Goal: Task Accomplishment & Management: Manage account settings

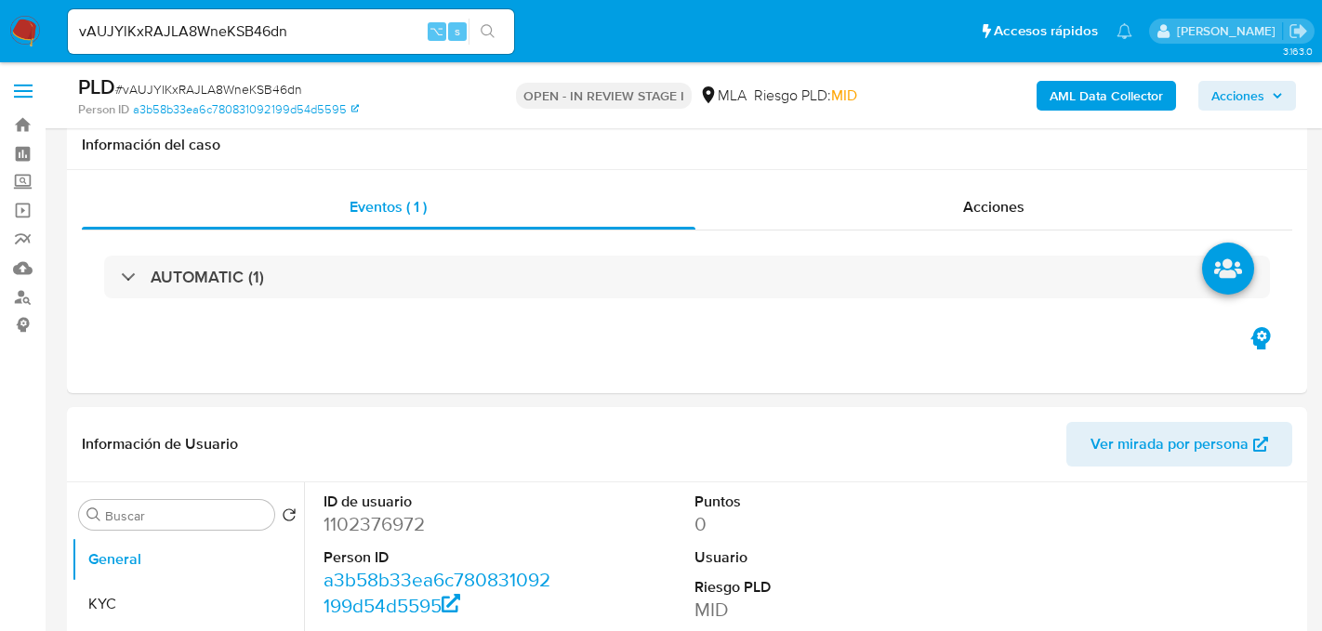
select select "10"
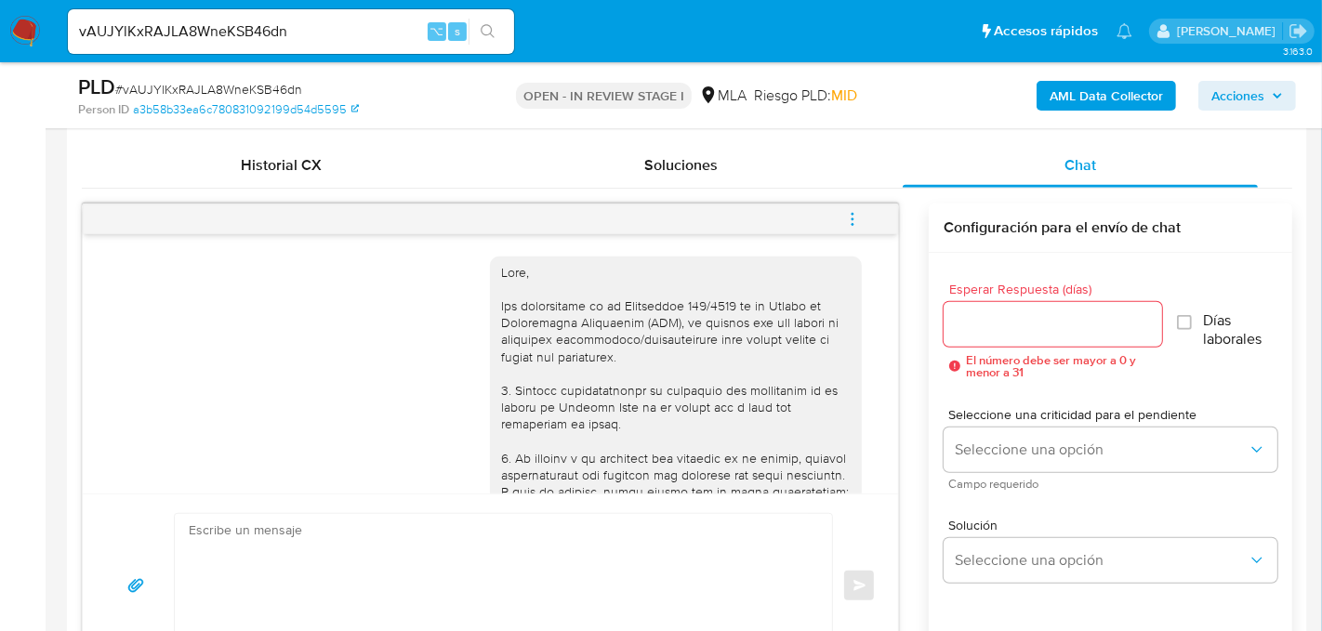
click at [873, 208] on button "menu-action" at bounding box center [852, 219] width 61 height 45
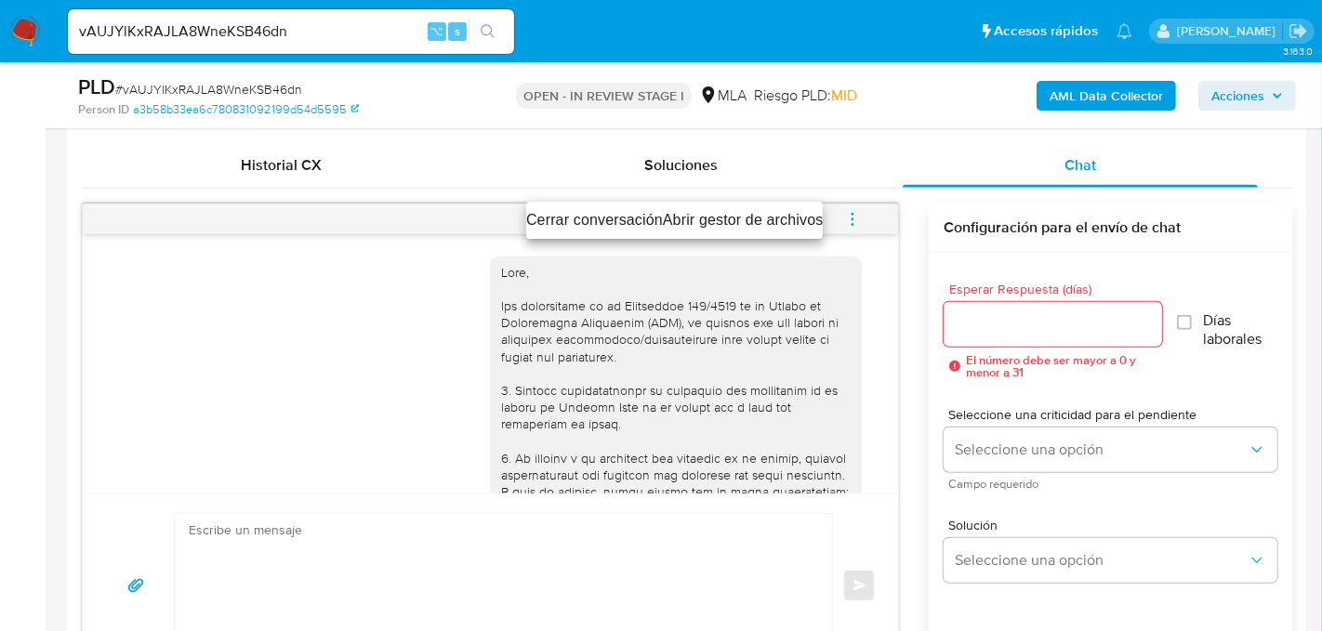
click at [627, 211] on li "Cerrar conversación" at bounding box center [594, 220] width 137 height 22
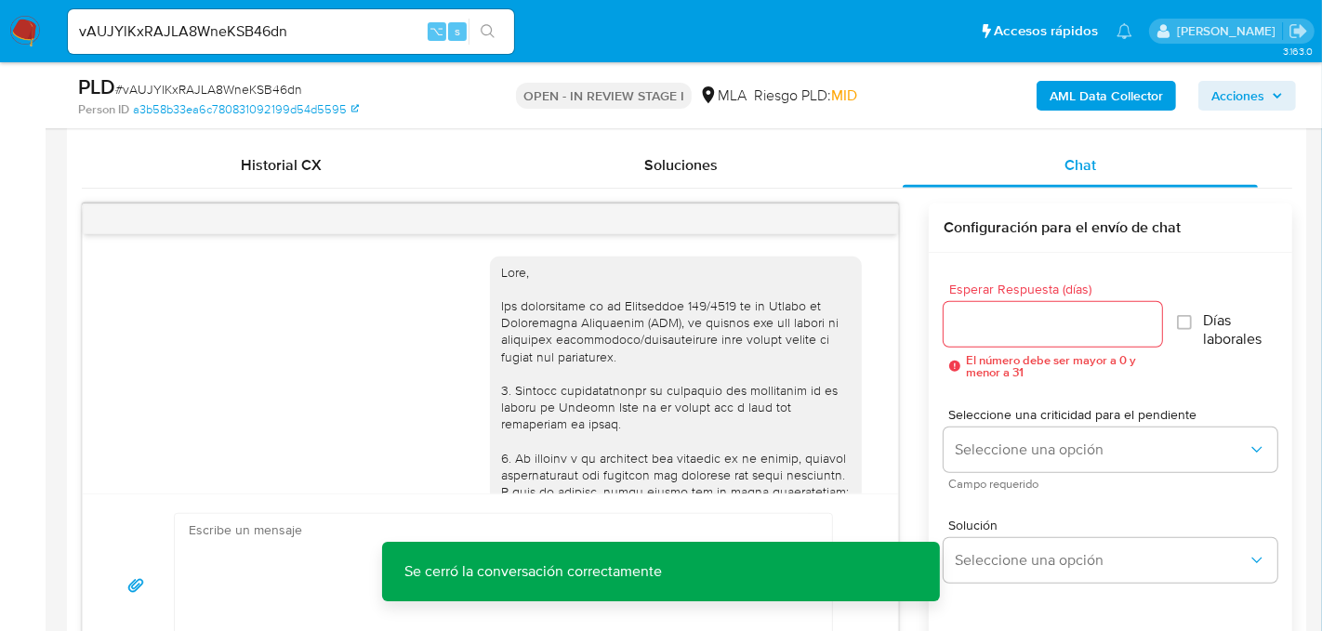
click at [1050, 99] on button "AML Data Collector" at bounding box center [1106, 96] width 139 height 30
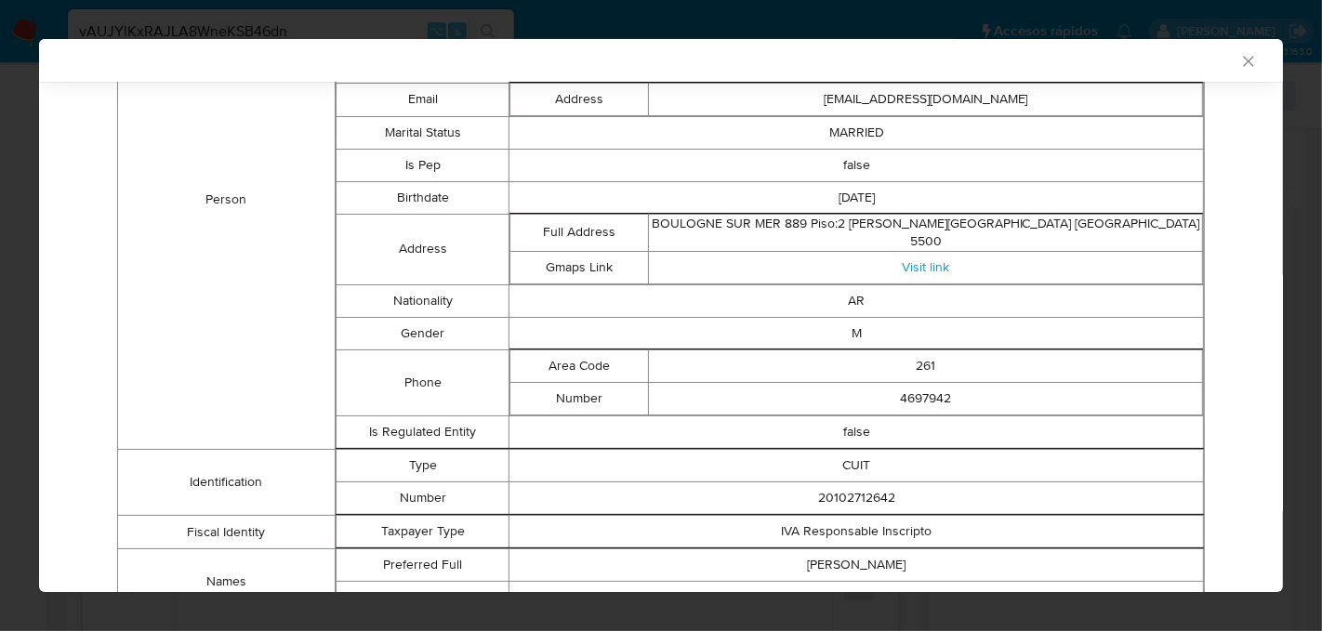
scroll to position [492, 0]
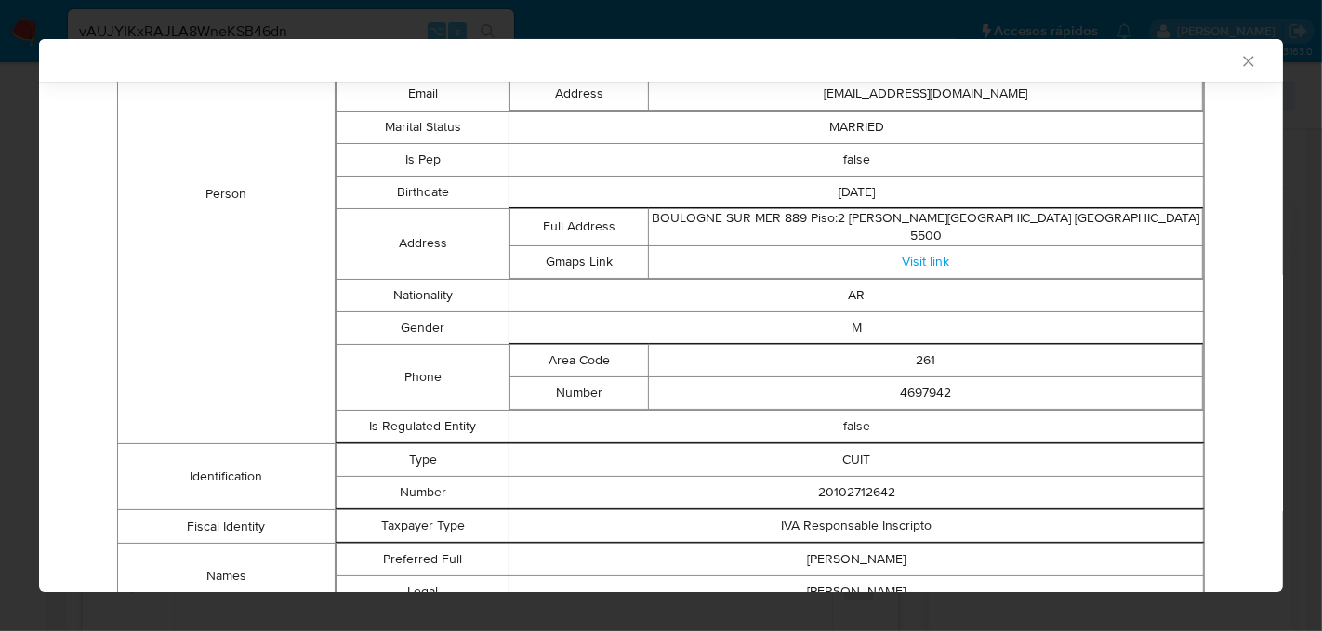
click at [1246, 57] on icon "Cerrar ventana" at bounding box center [1249, 61] width 19 height 19
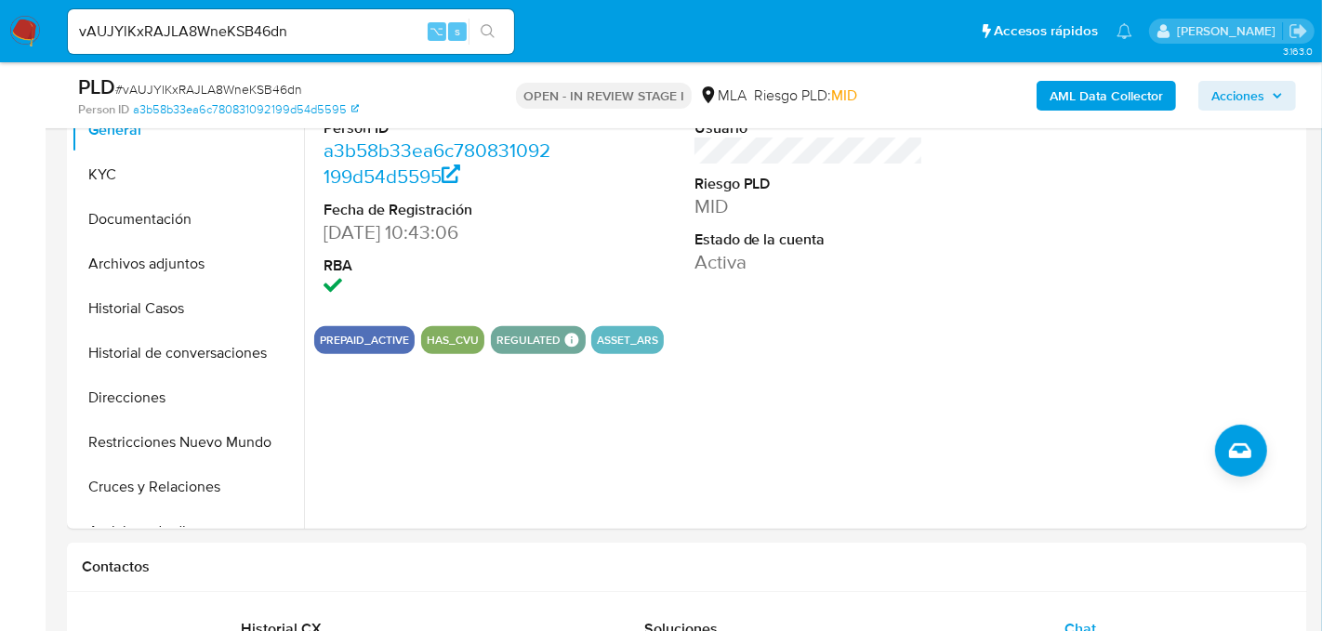
scroll to position [378, 0]
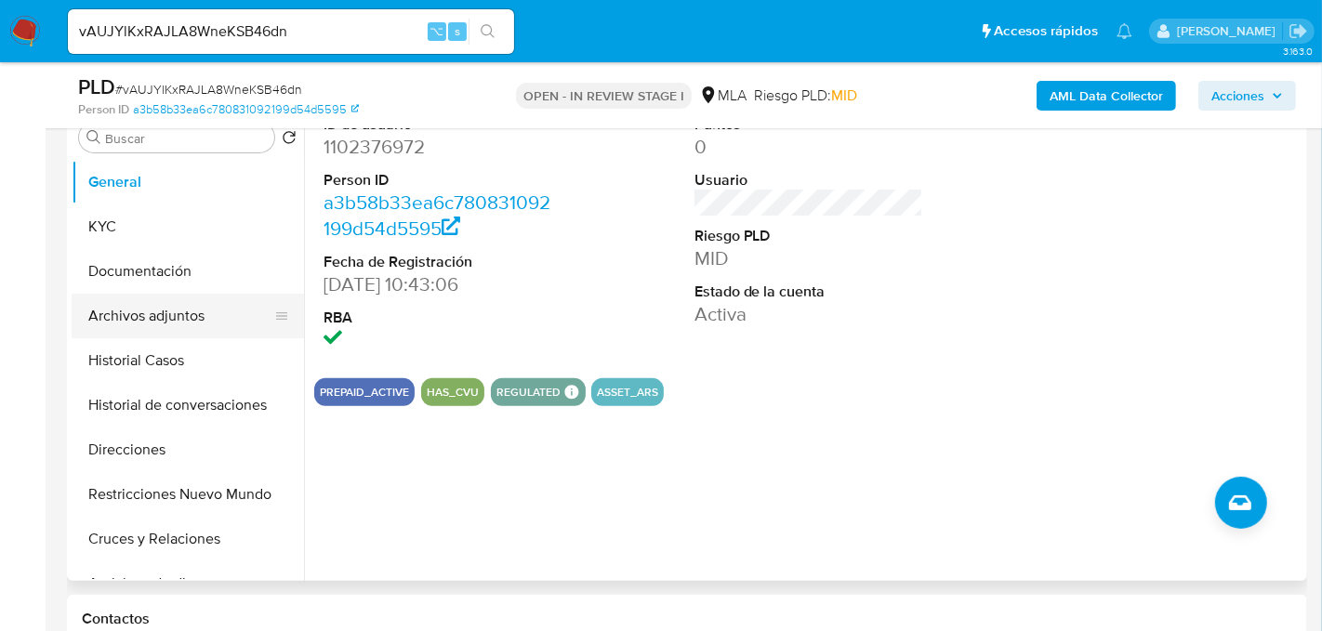
click at [160, 326] on button "Archivos adjuntos" at bounding box center [181, 316] width 218 height 45
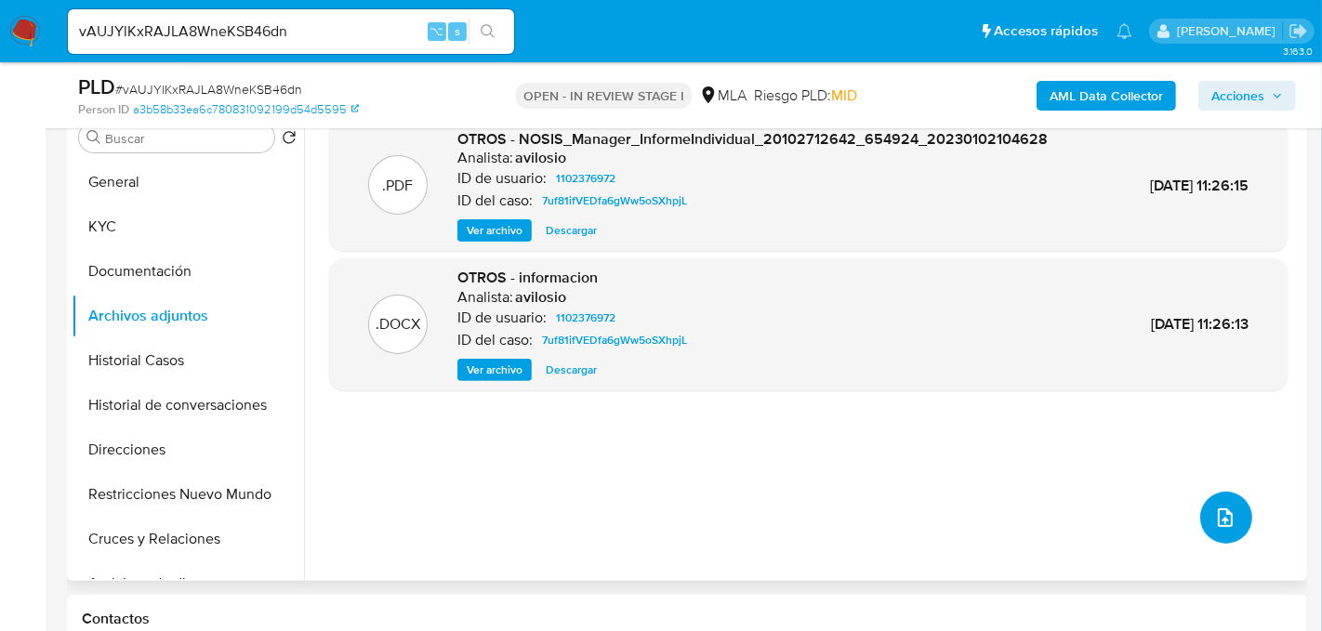
click at [1232, 511] on button "upload-file" at bounding box center [1226, 518] width 52 height 52
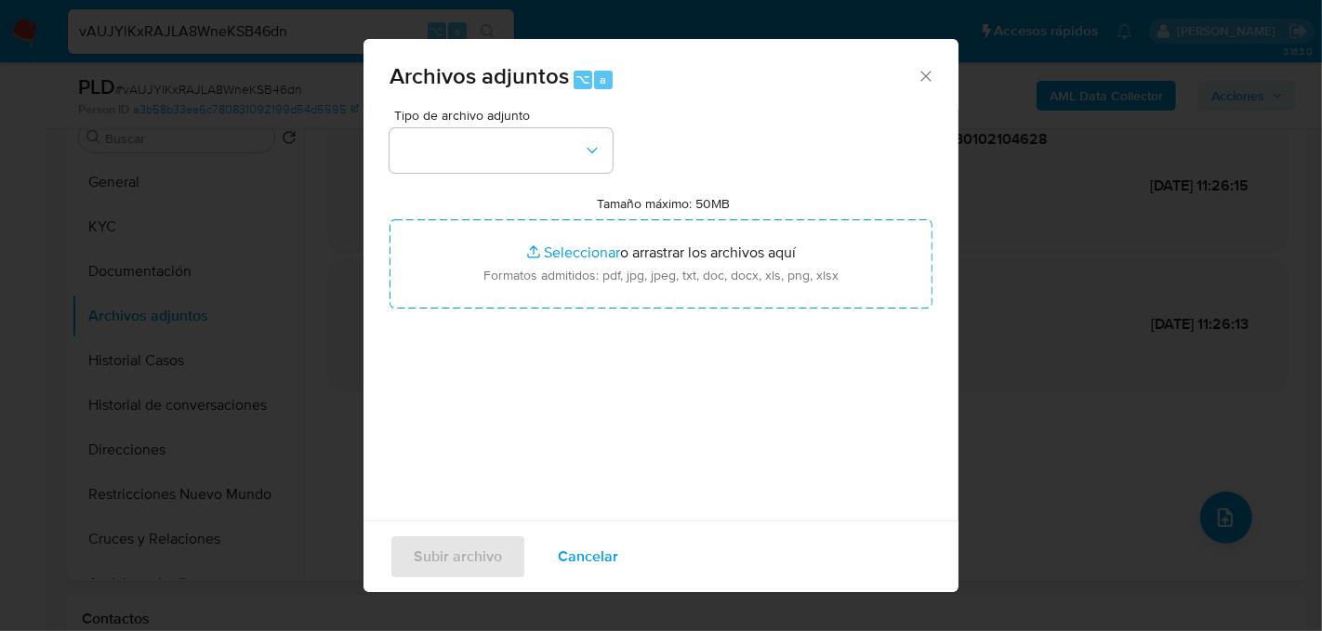
click at [917, 83] on icon "Cerrar" at bounding box center [926, 76] width 19 height 19
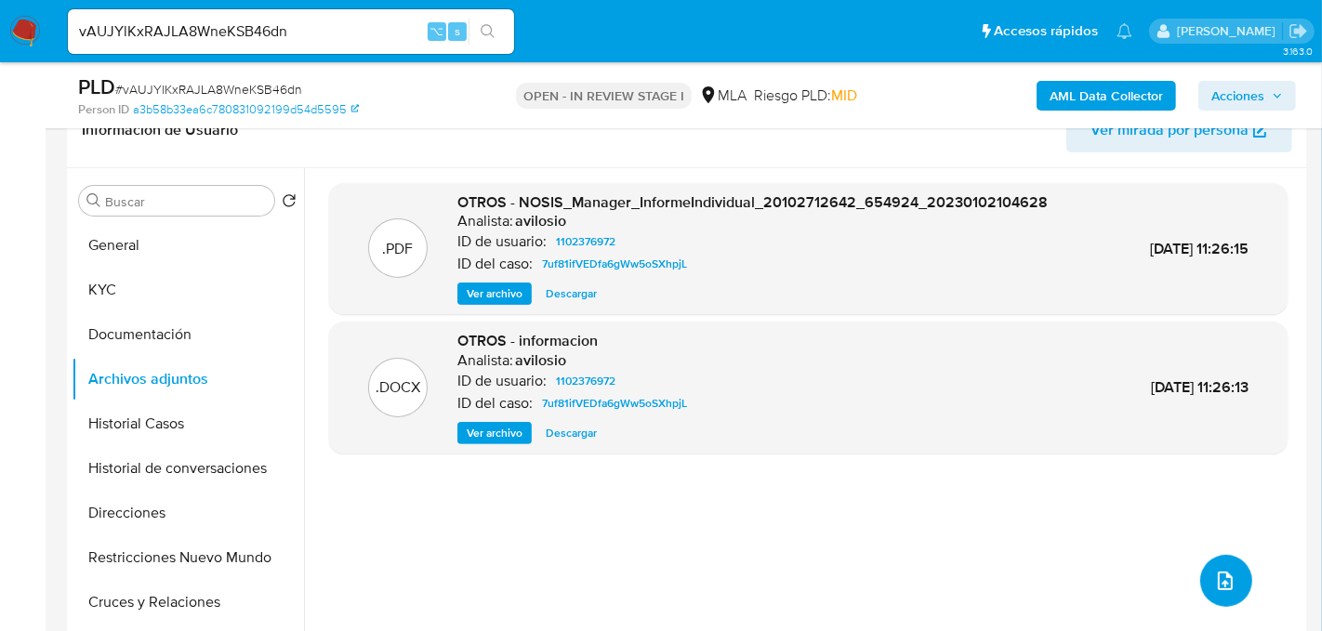
scroll to position [309, 0]
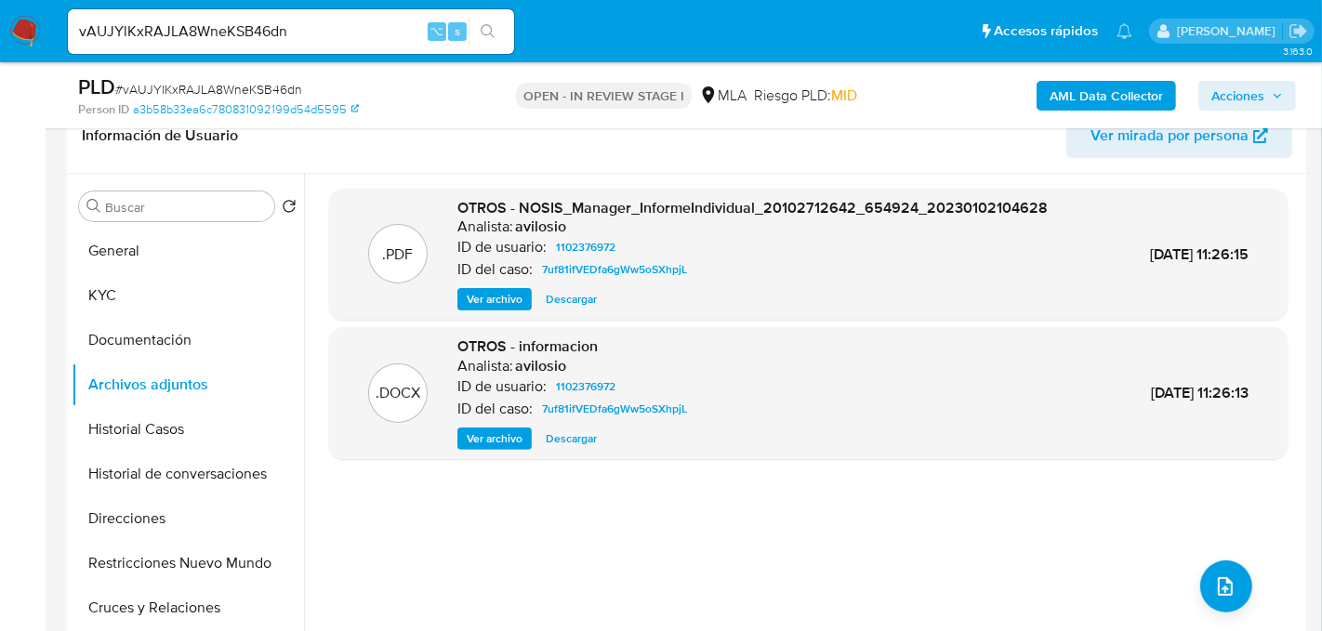
click at [1052, 89] on b "AML Data Collector" at bounding box center [1106, 96] width 113 height 30
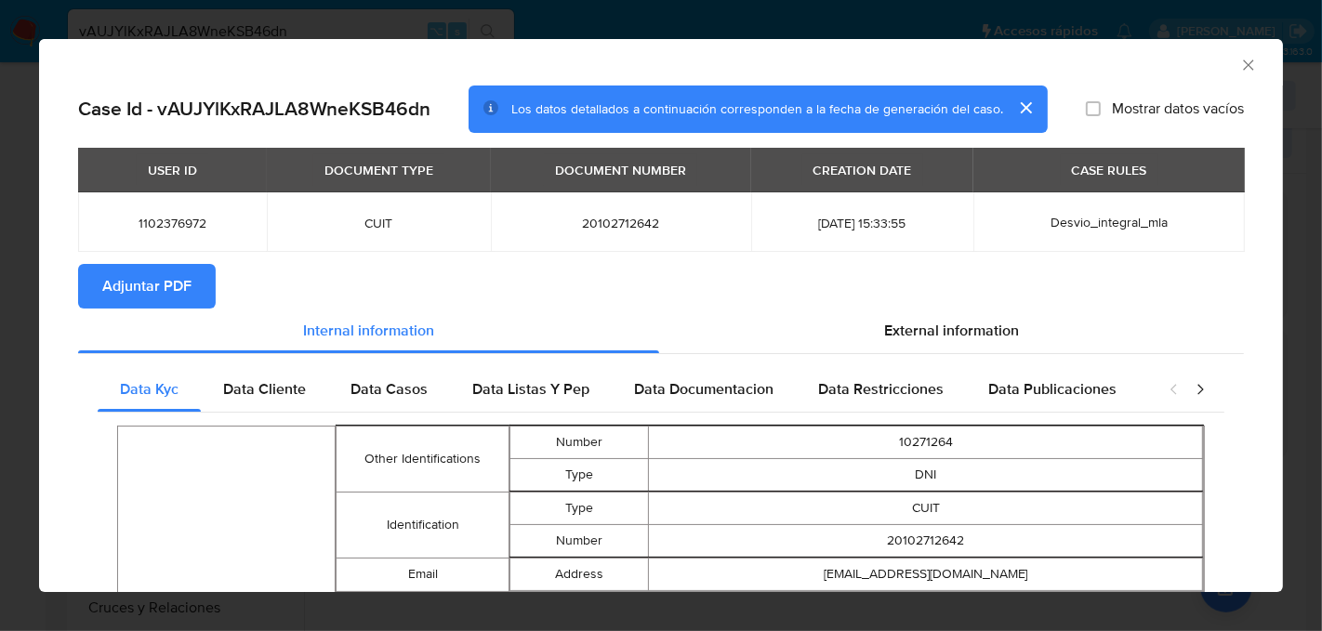
click at [162, 289] on span "Adjuntar PDF" at bounding box center [146, 286] width 89 height 41
click at [1246, 61] on icon "Cerrar ventana" at bounding box center [1248, 65] width 10 height 10
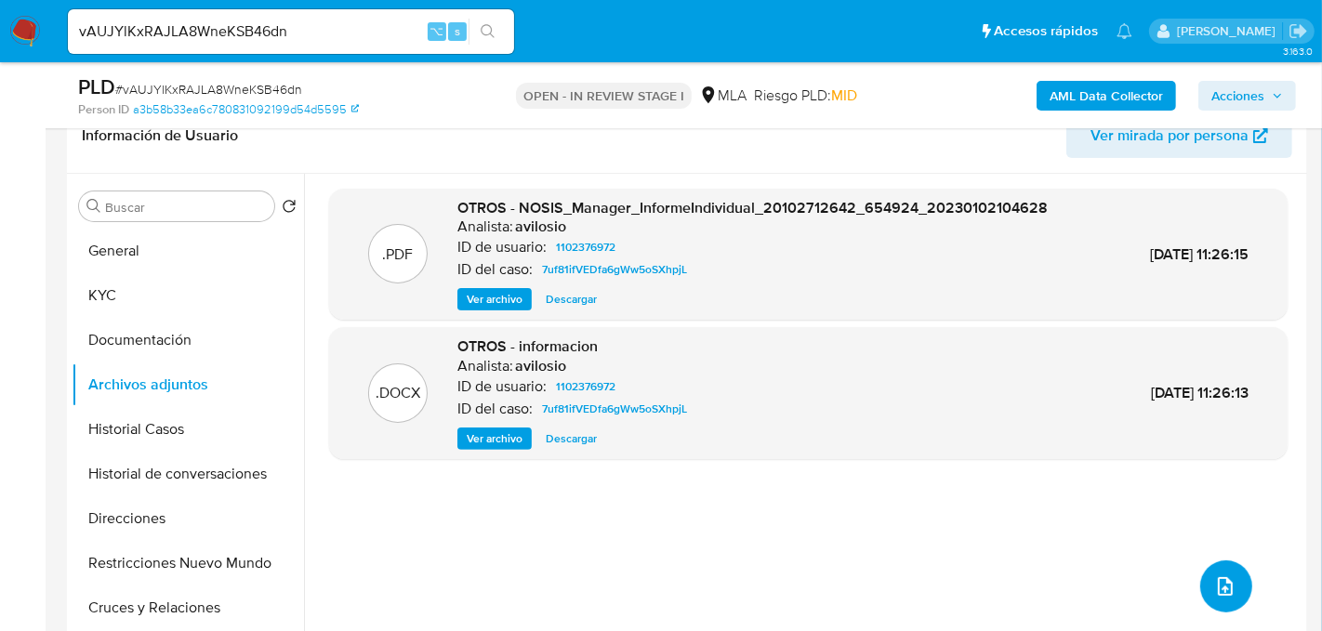
click at [1215, 578] on icon "upload-file" at bounding box center [1225, 587] width 22 height 22
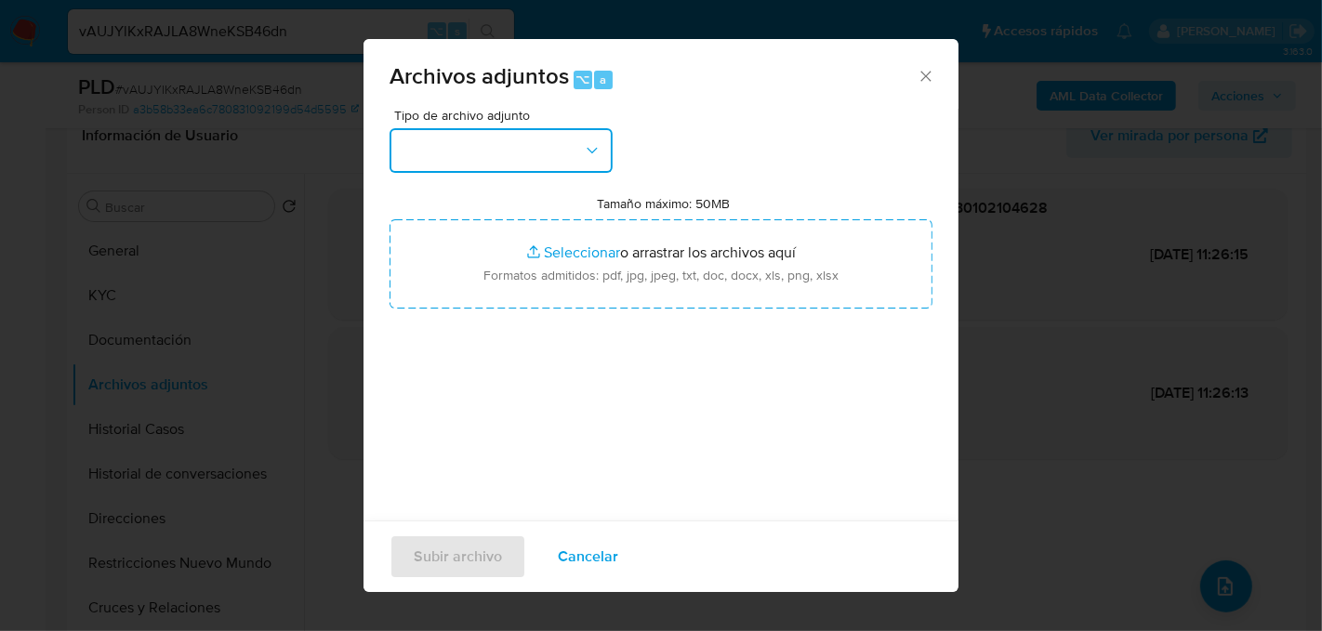
click at [564, 149] on button "button" at bounding box center [501, 150] width 223 height 45
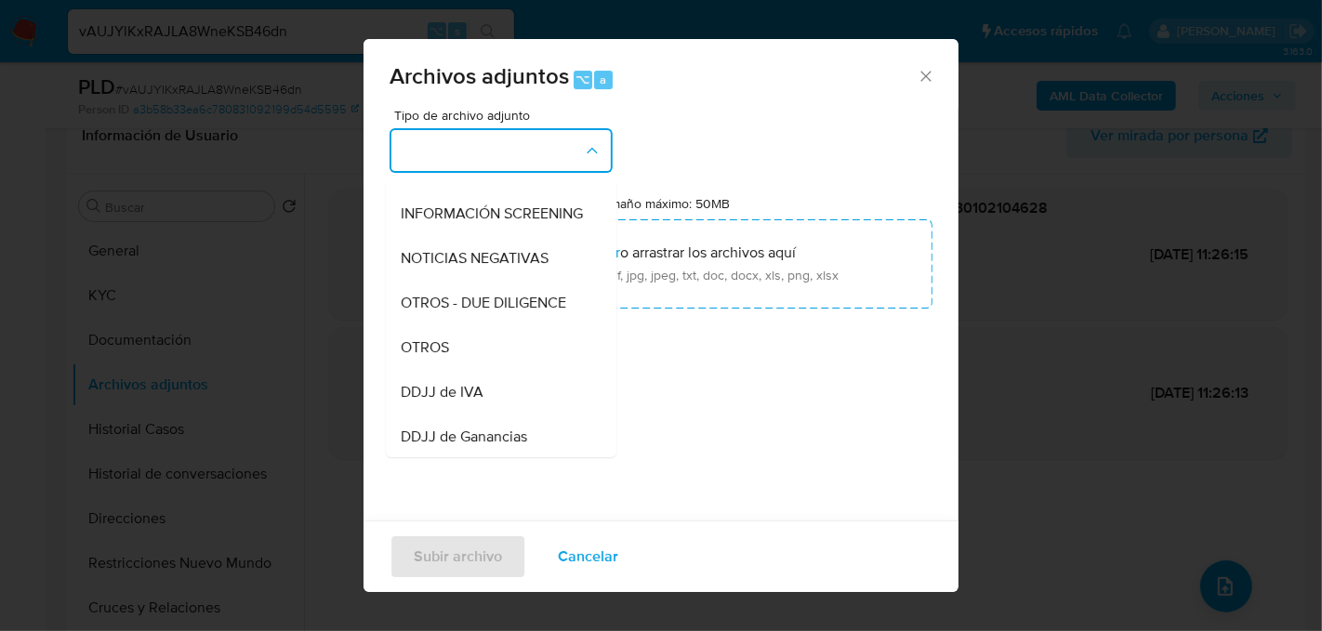
scroll to position [223, 0]
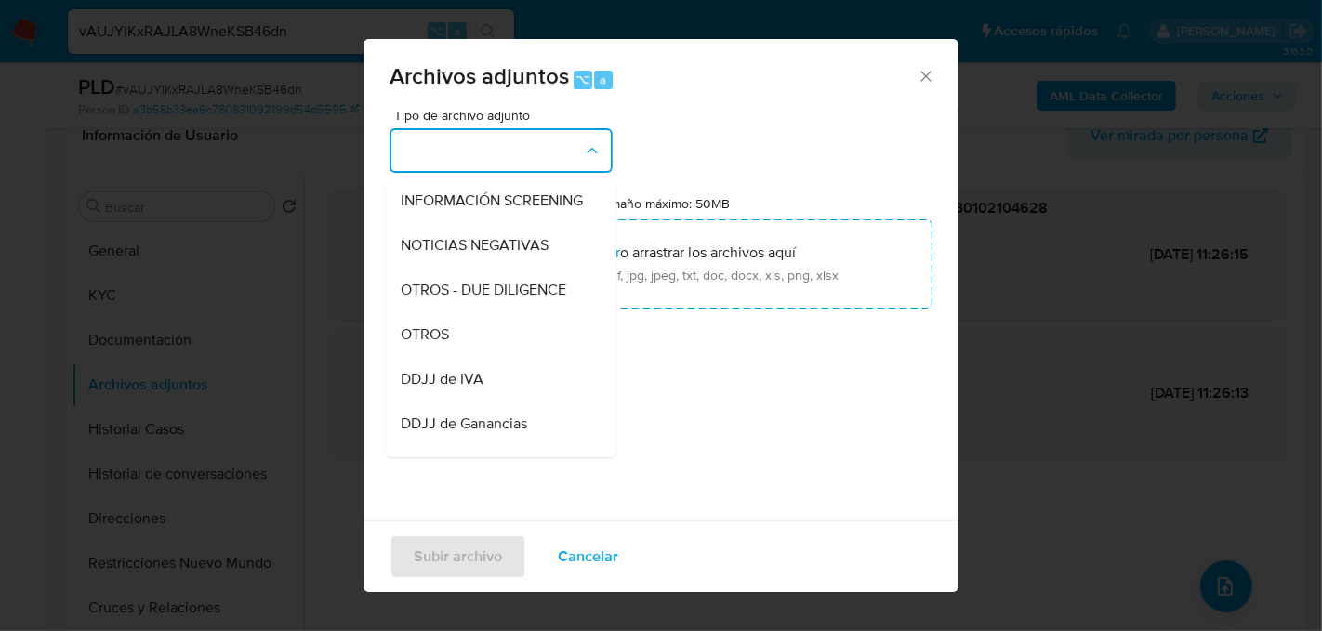
click at [516, 321] on div "OTROS" at bounding box center [496, 334] width 190 height 45
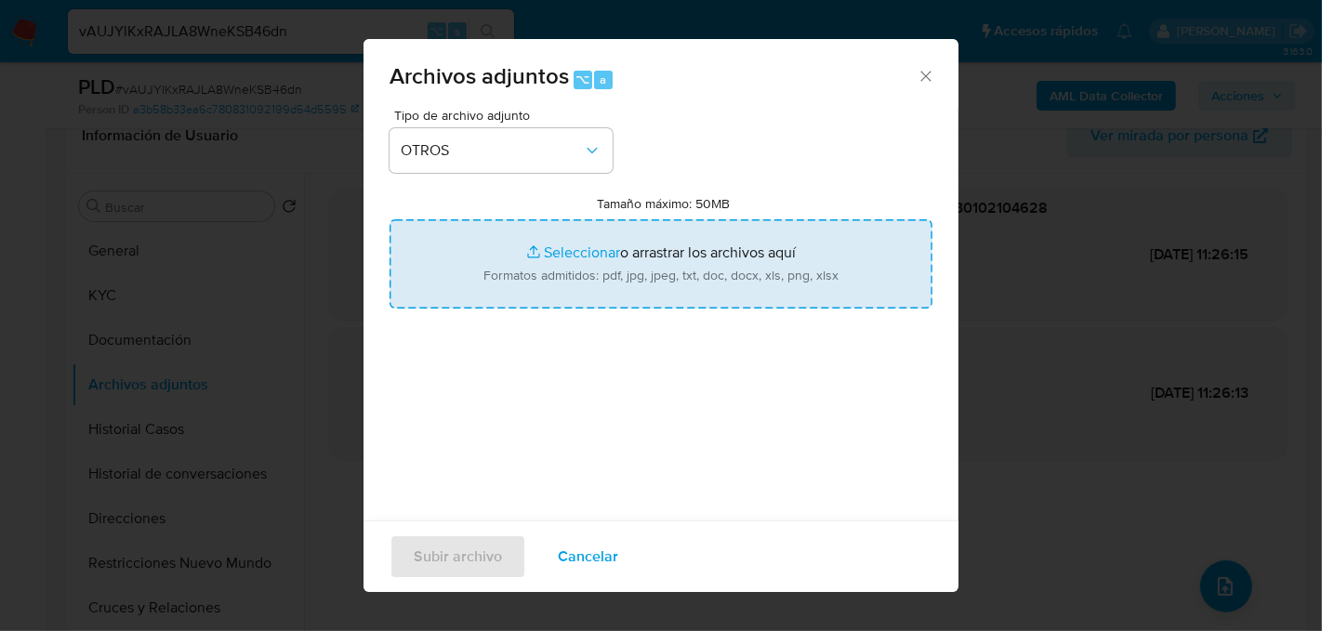
click at [532, 286] on input "Tamaño máximo: 50MB Seleccionar archivos" at bounding box center [661, 263] width 543 height 89
type input "C:\fakepath\Caselog vAUJYlKxRAJLA8WneKSB46dn_2025_08_19_06_23_14.docx"
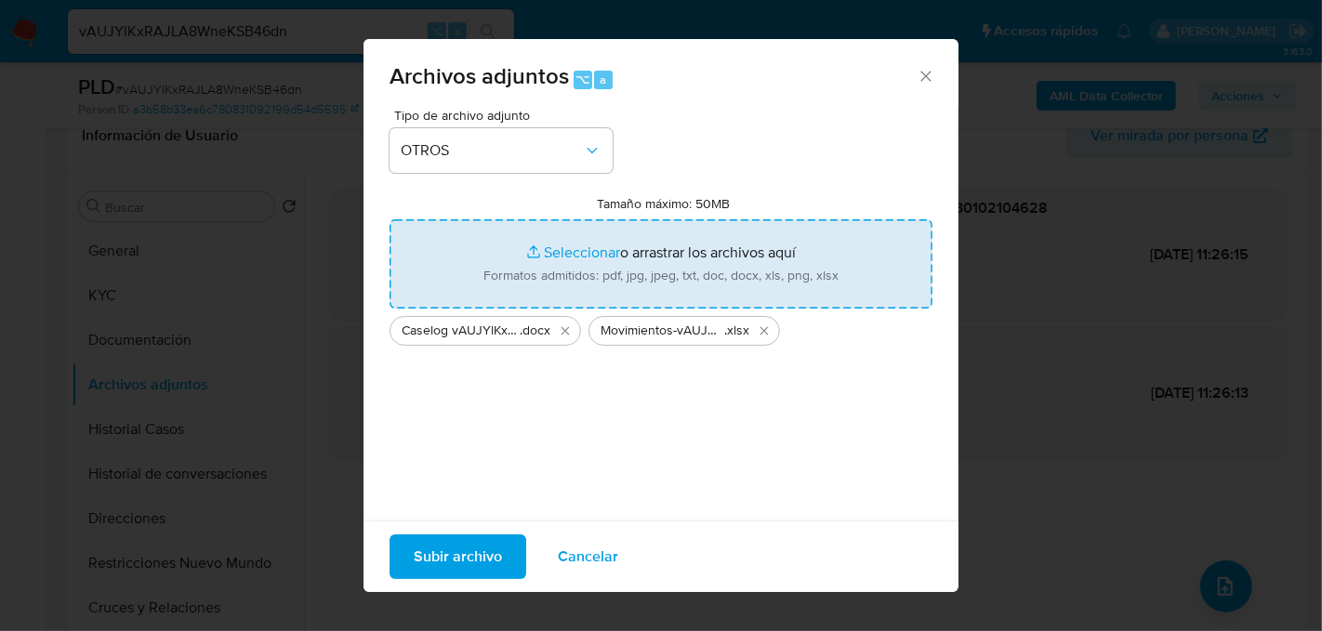
click at [471, 563] on span "Subir archivo" at bounding box center [458, 557] width 88 height 41
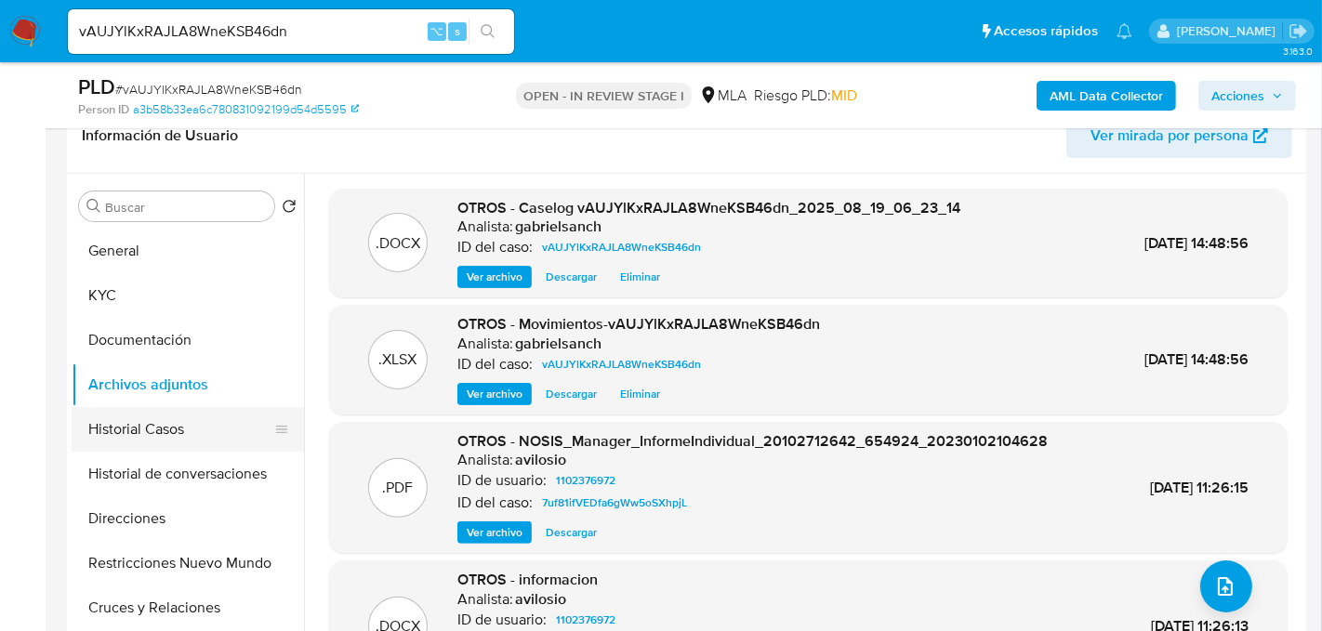
click at [192, 417] on button "Historial Casos" at bounding box center [181, 429] width 218 height 45
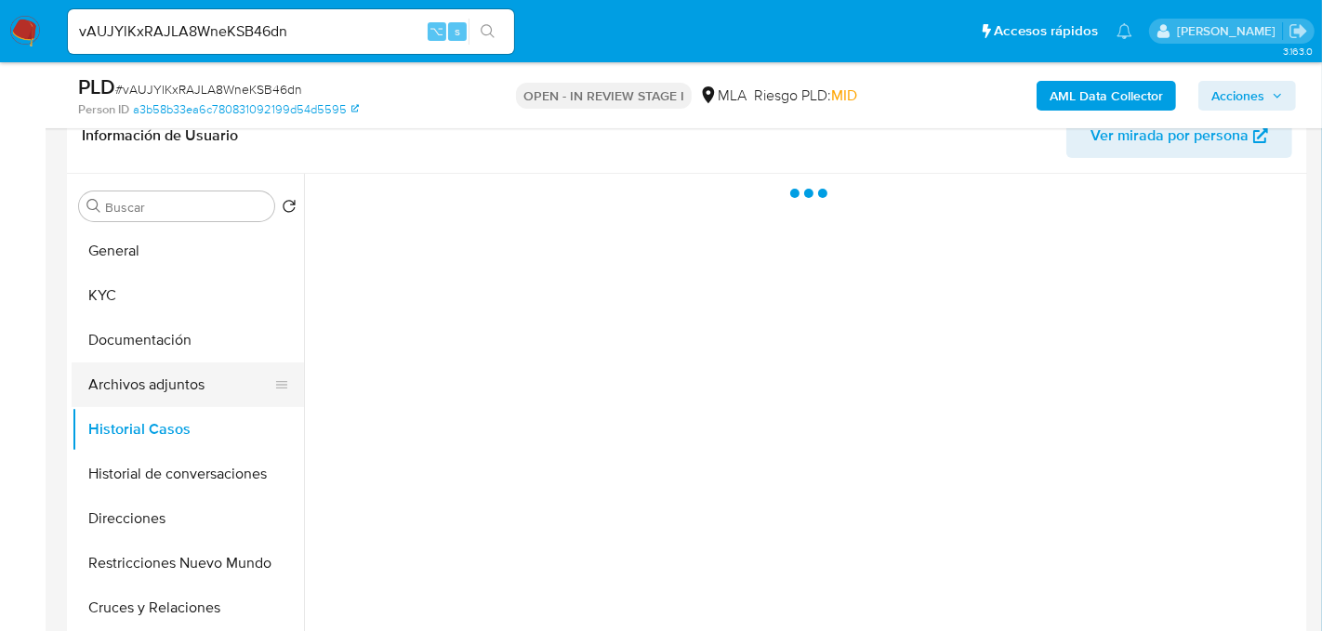
click at [181, 366] on button "Archivos adjuntos" at bounding box center [181, 385] width 218 height 45
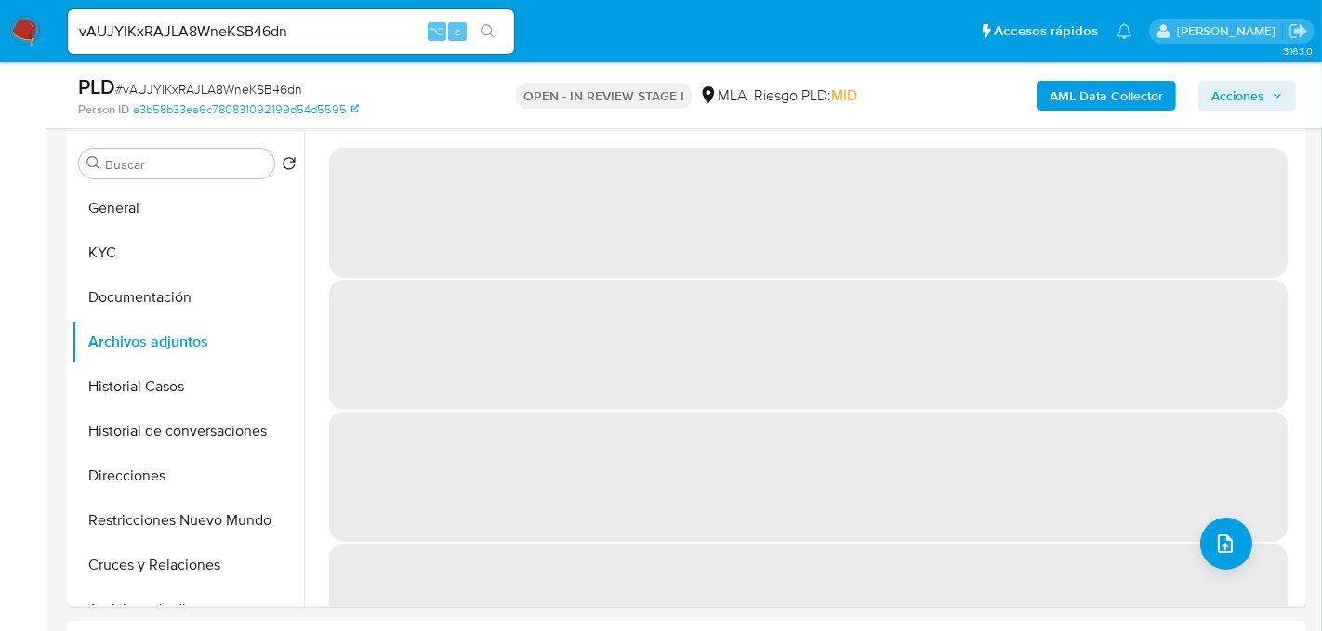
scroll to position [349, 0]
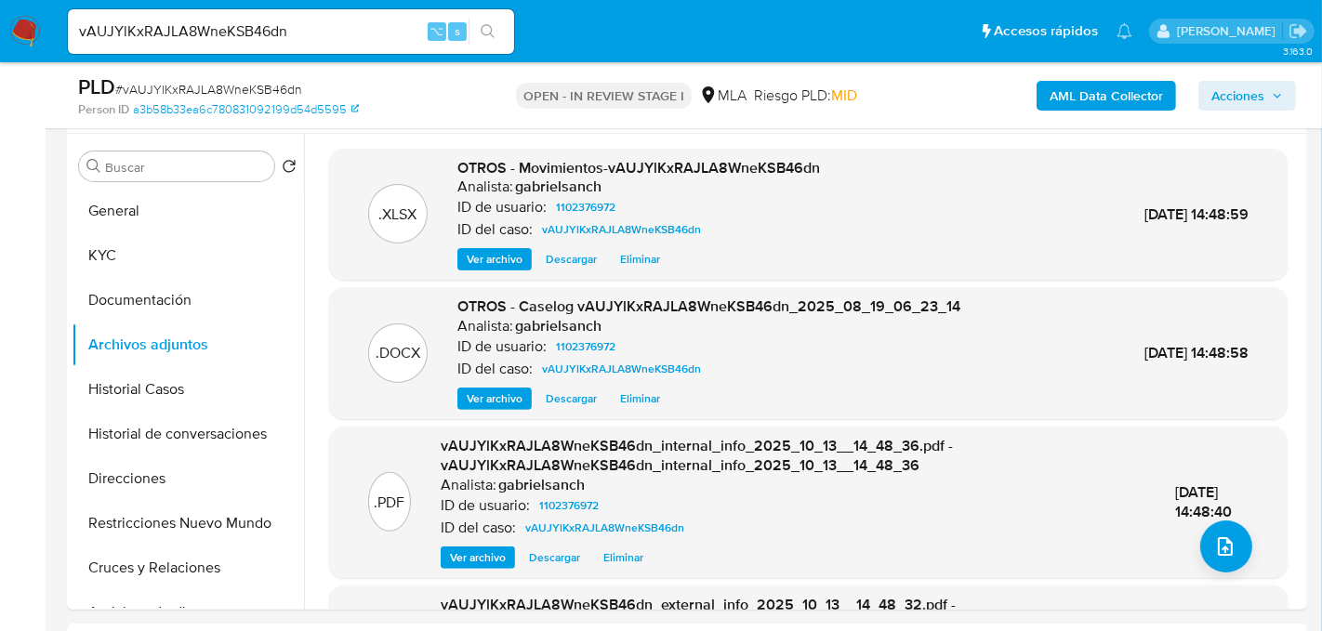
click at [1208, 108] on button "Acciones" at bounding box center [1248, 96] width 98 height 30
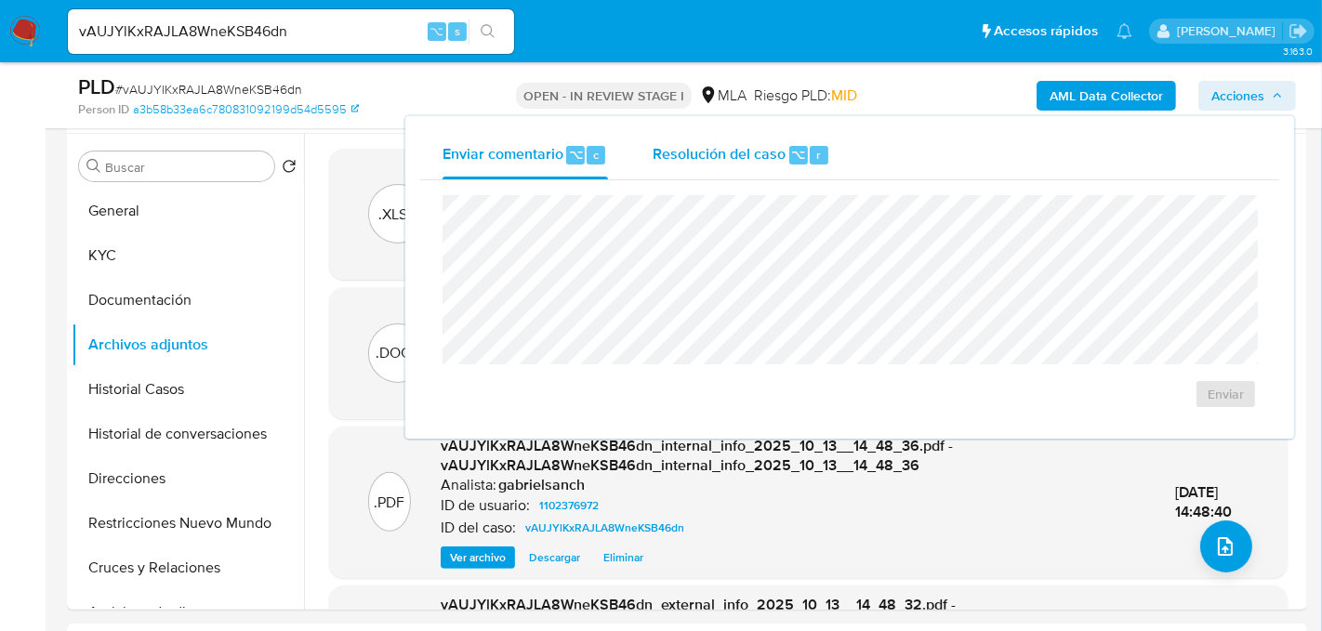
click at [640, 168] on button "Resolución del caso ⌥ r" at bounding box center [741, 155] width 222 height 48
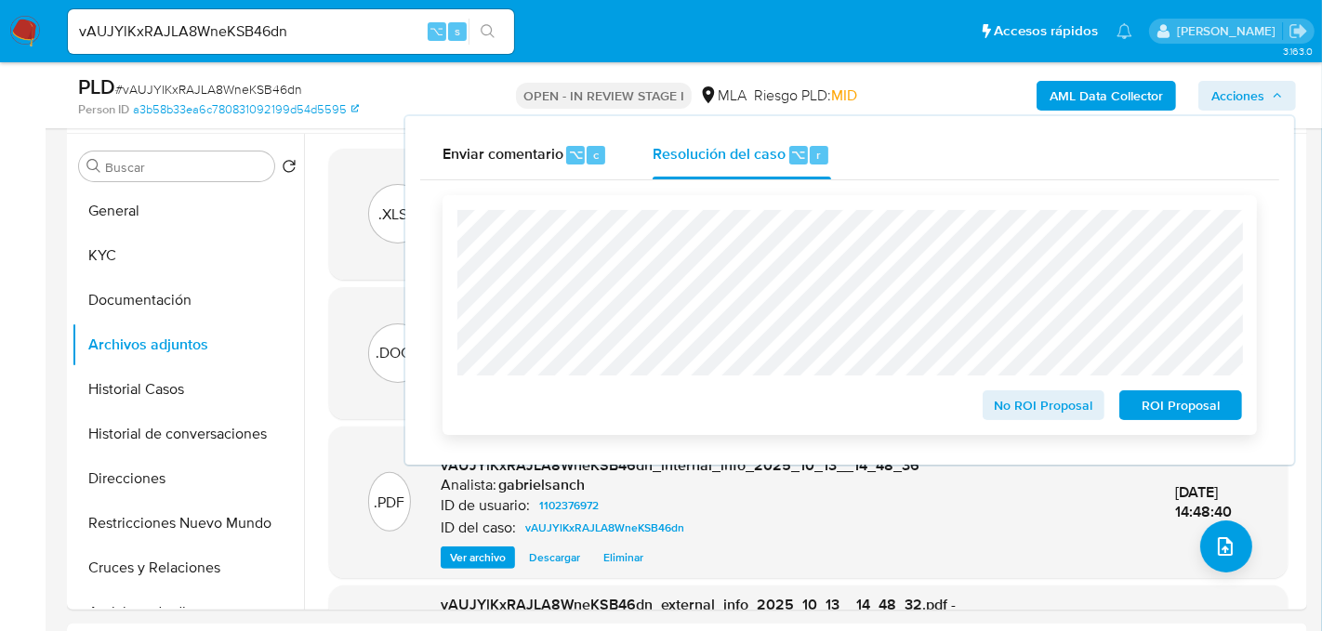
click at [1090, 402] on span "No ROI Proposal" at bounding box center [1044, 405] width 97 height 26
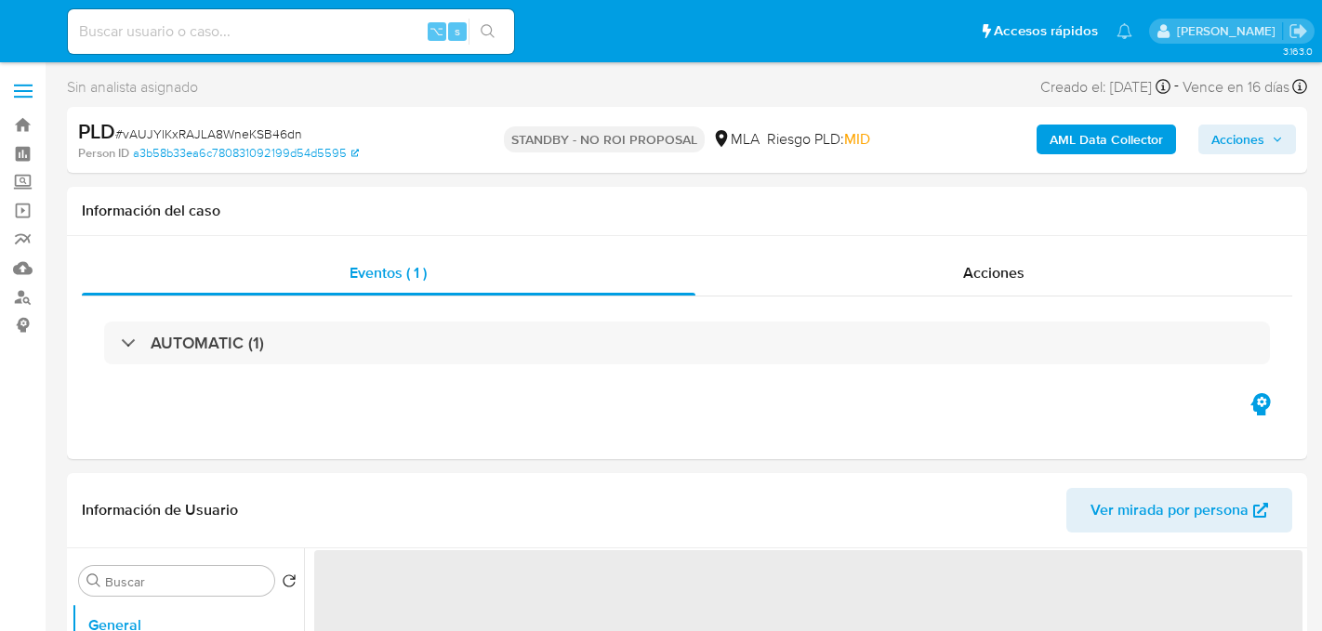
select select "10"
